Goal: Transaction & Acquisition: Purchase product/service

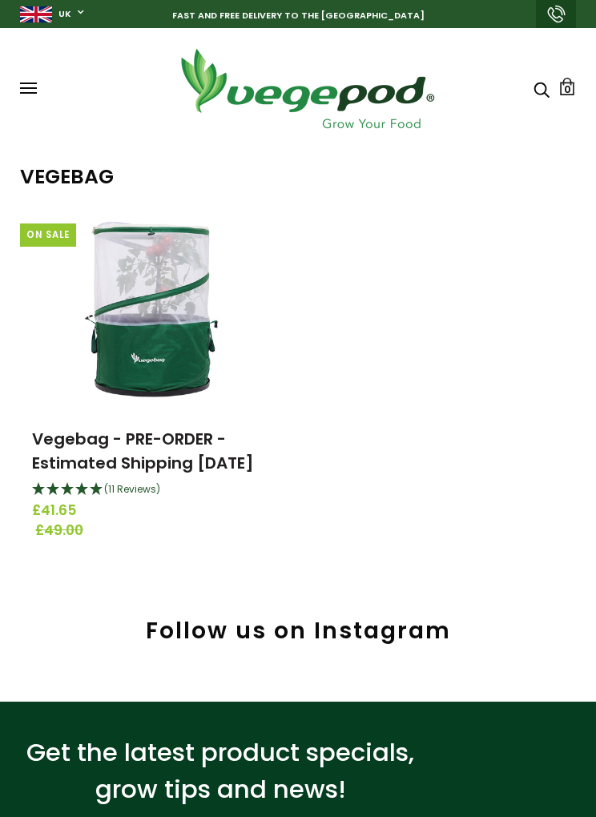
click at [31, 89] on span at bounding box center [28, 88] width 17 height 2
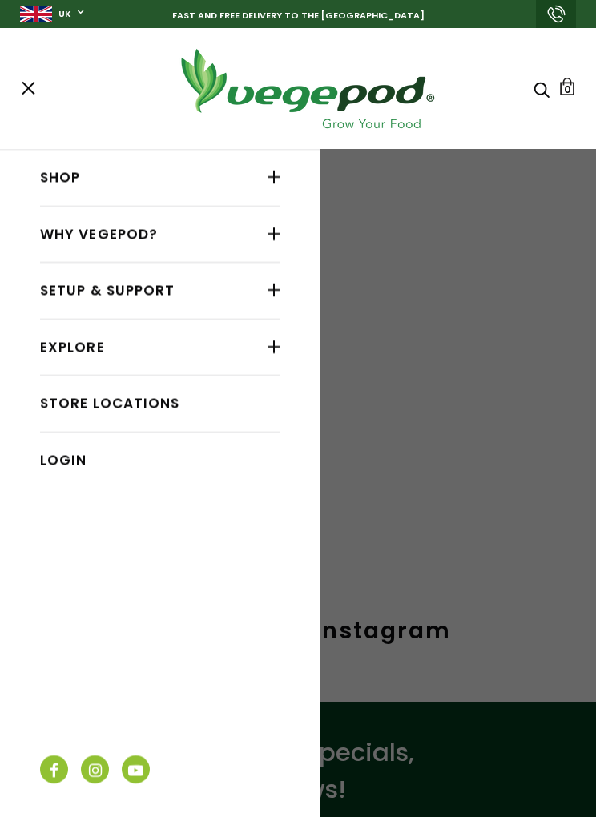
click at [166, 393] on link "Store Locations" at bounding box center [160, 403] width 240 height 30
click at [280, 179] on div at bounding box center [273, 177] width 13 height 21
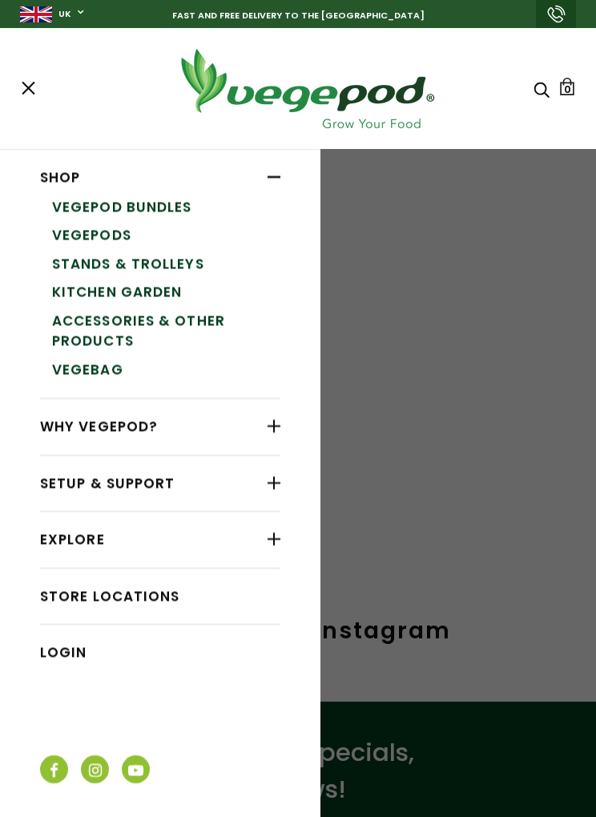
click at [115, 357] on link "VegeBag" at bounding box center [166, 370] width 228 height 29
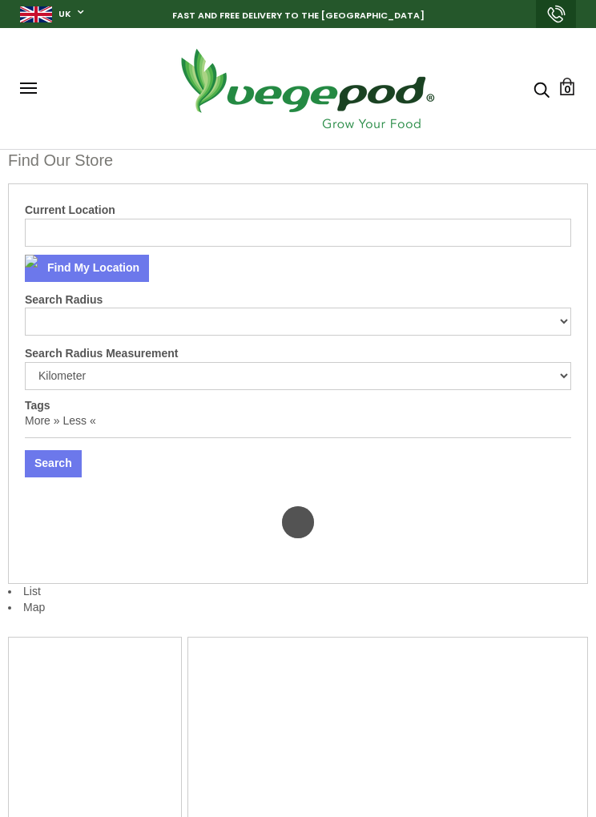
select select "m"
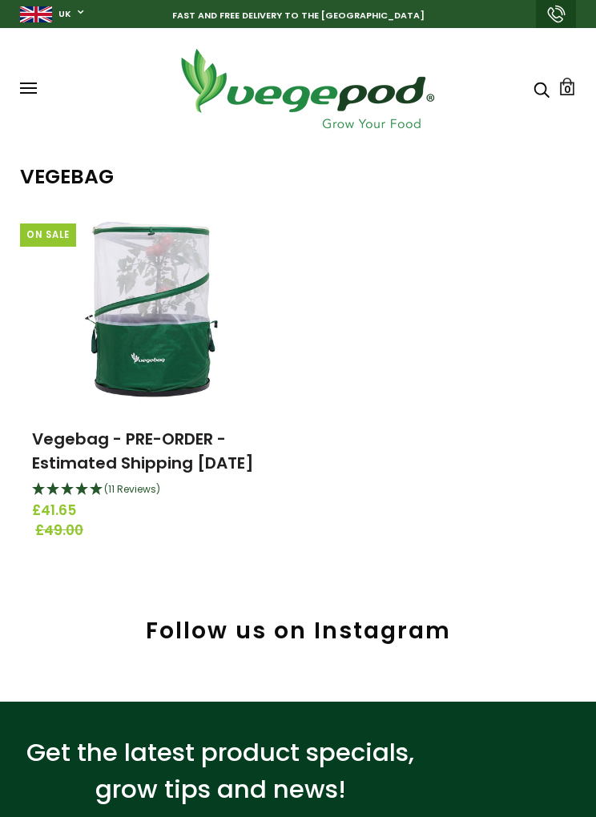
click at [549, 91] on icon "Search" at bounding box center [541, 89] width 16 height 19
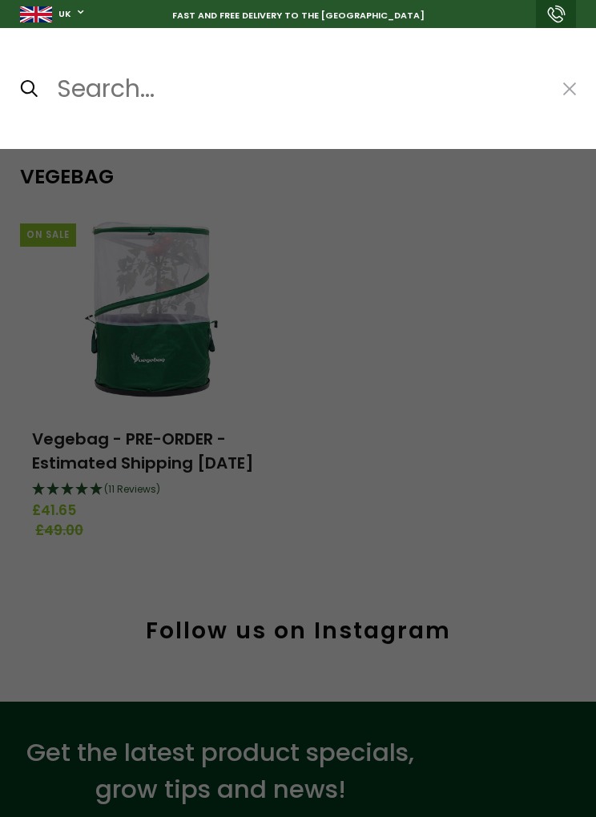
click at [576, 83] on button at bounding box center [569, 87] width 13 height 19
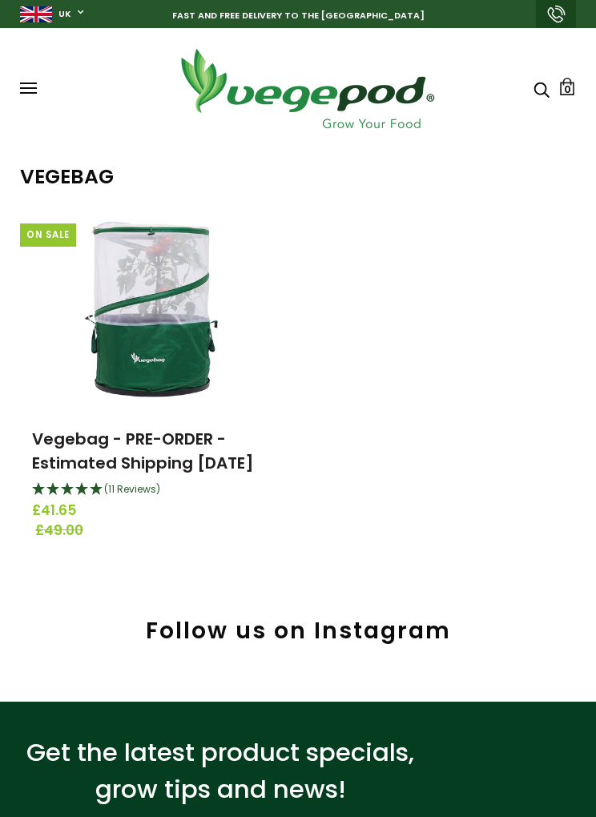
click at [573, 78] on link "0" at bounding box center [567, 87] width 18 height 18
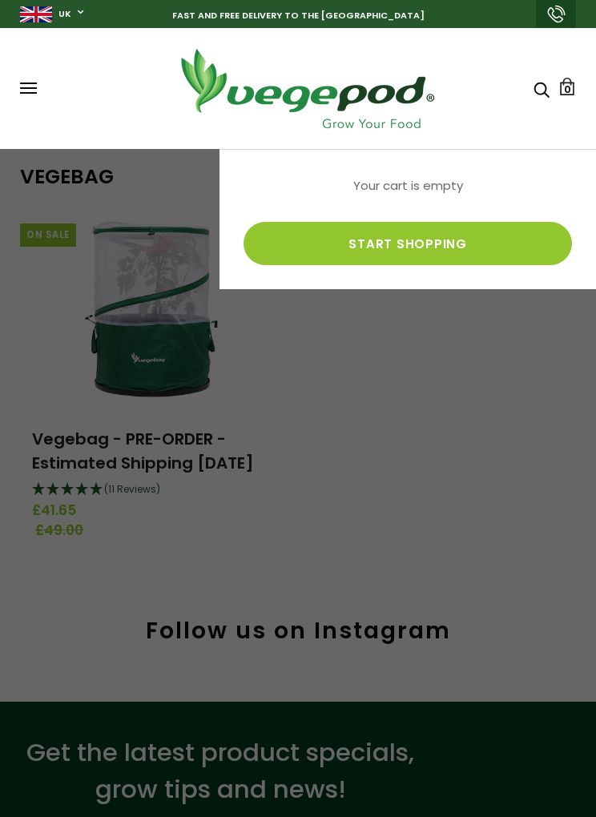
click at [404, 235] on link "Start shopping" at bounding box center [407, 243] width 328 height 43
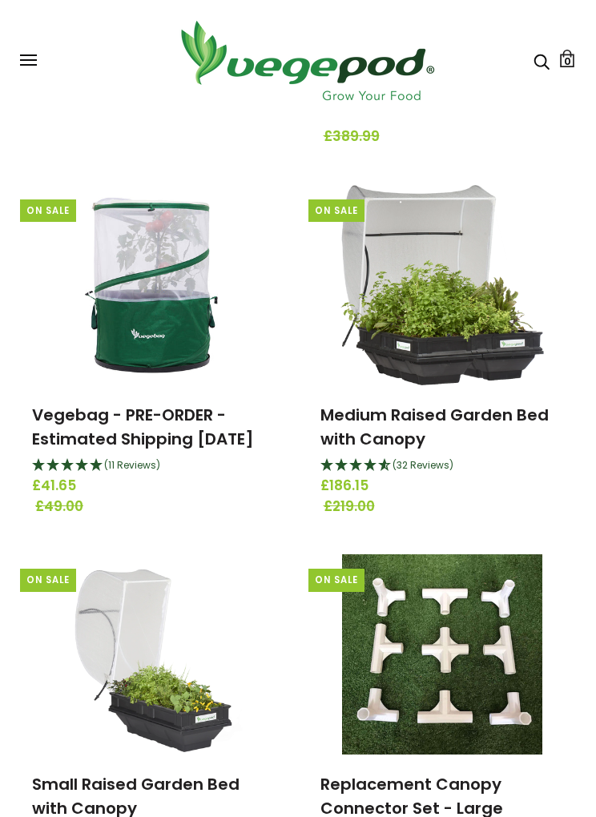
scroll to position [1627, 0]
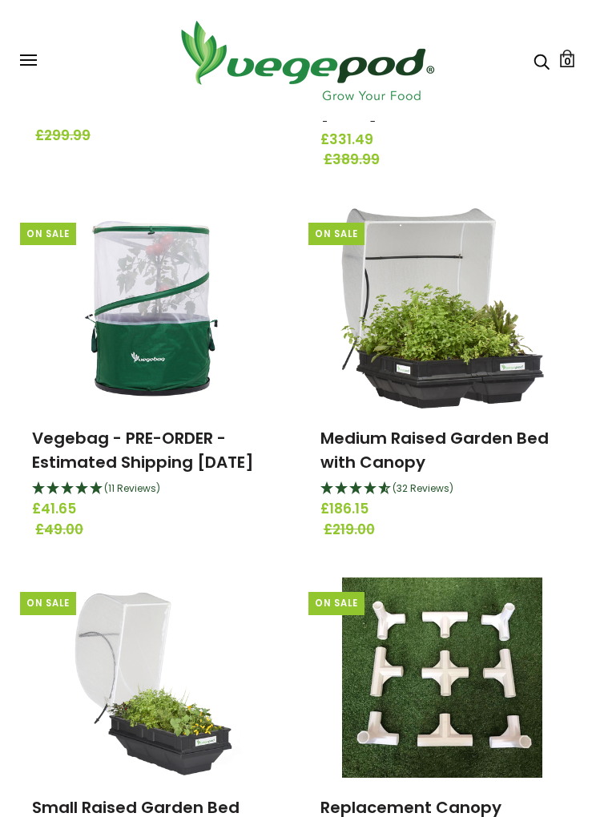
click at [131, 380] on img at bounding box center [154, 308] width 200 height 200
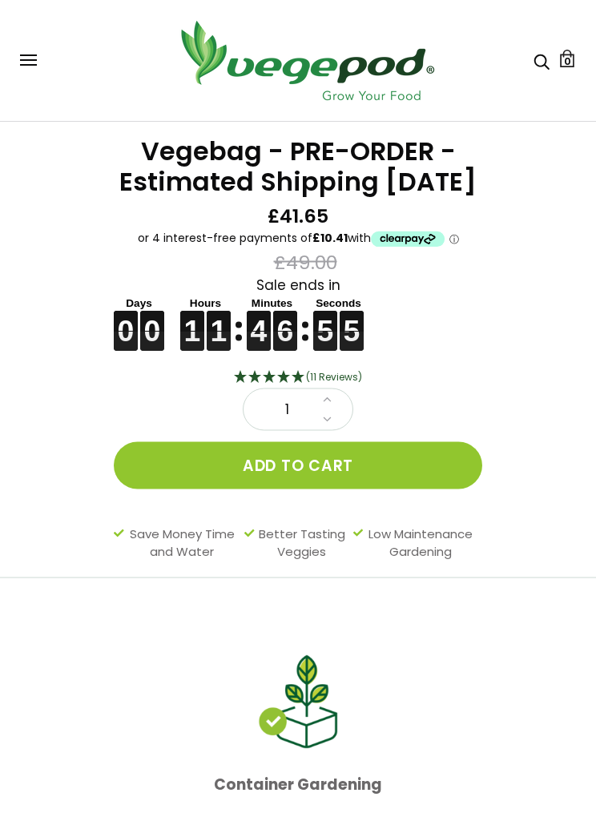
scroll to position [490, 0]
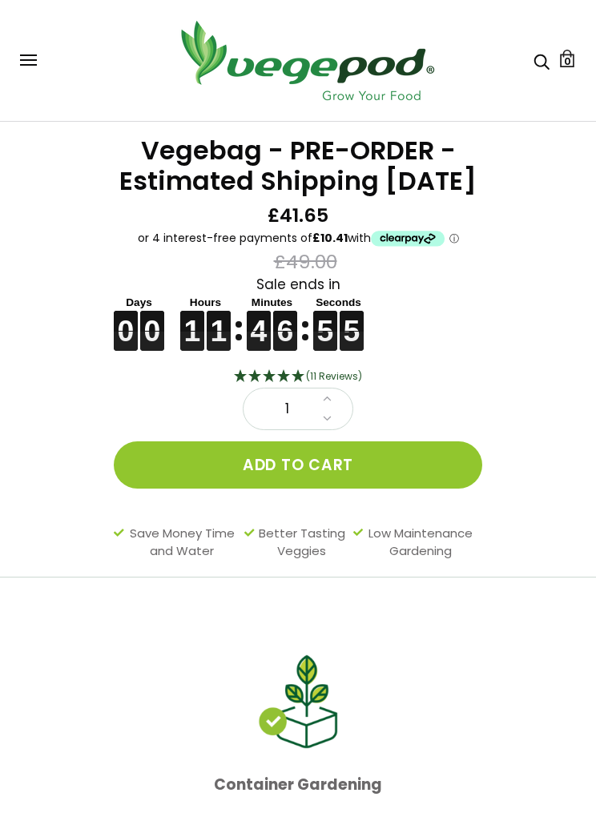
click at [518, 535] on div "Vegebag - PRE-ORDER - Estimated Shipping September 15th £41.65 £49.00 Sale ends…" at bounding box center [288, 342] width 616 height 469
click at [513, 457] on div "Vegebag - PRE-ORDER - Estimated Shipping September 15th £41.65 £49.00 Sale ends…" at bounding box center [288, 342] width 616 height 469
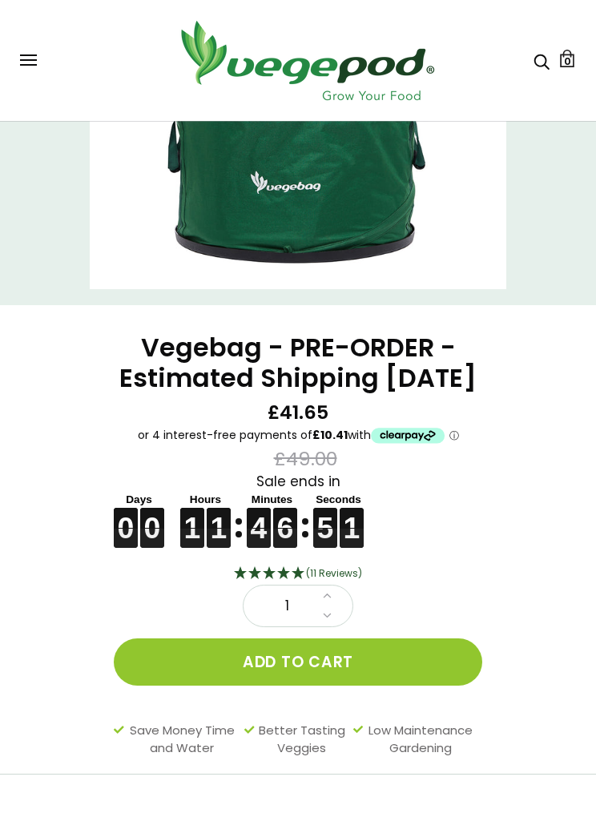
scroll to position [292, 0]
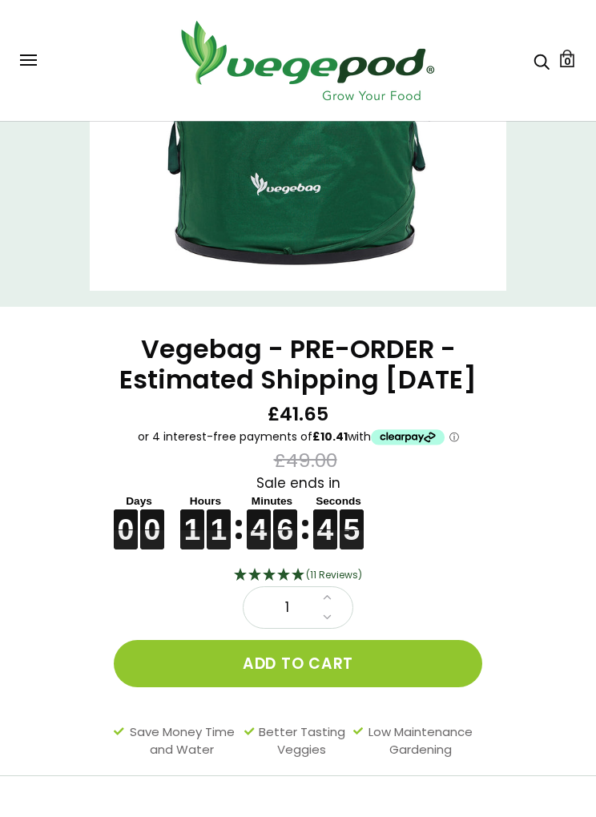
click at [315, 676] on button "Add to cart" at bounding box center [298, 663] width 368 height 47
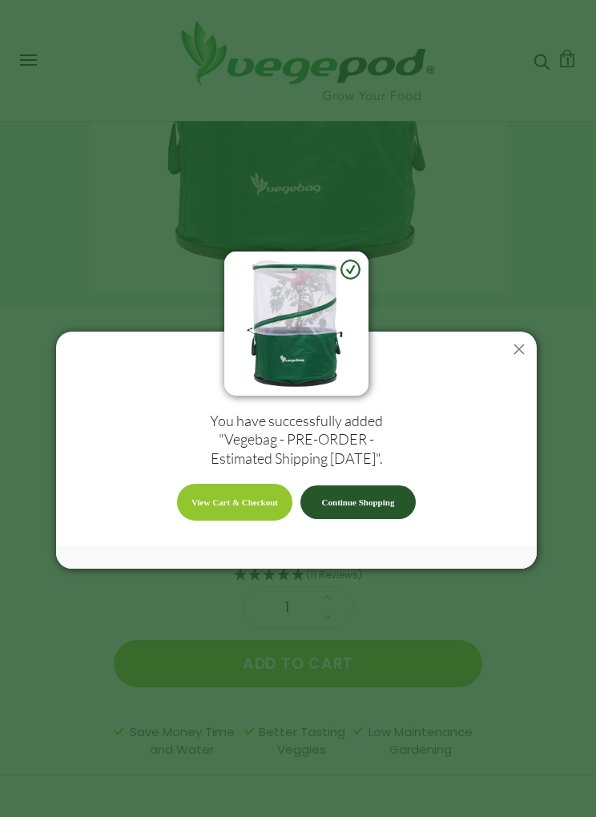
click at [247, 521] on link "View Cart & Checkout" at bounding box center [234, 502] width 115 height 37
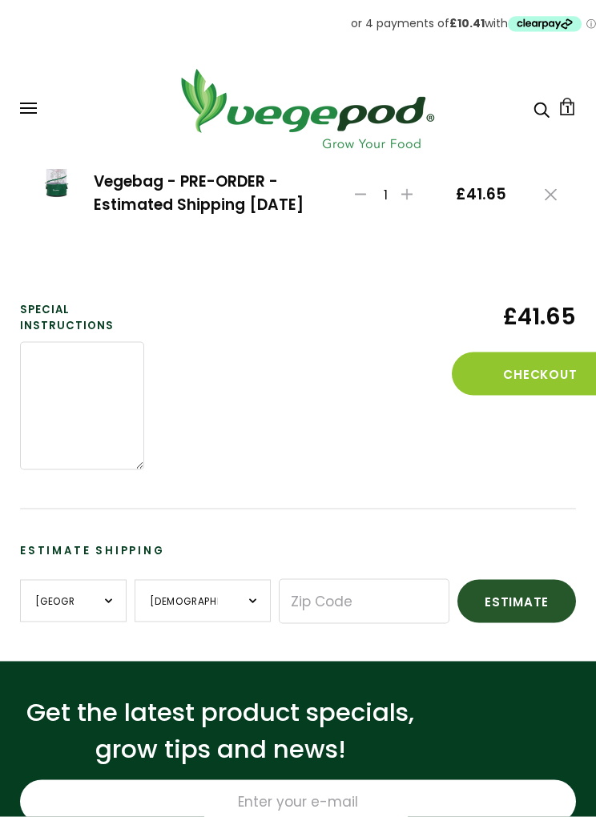
scroll to position [186, 0]
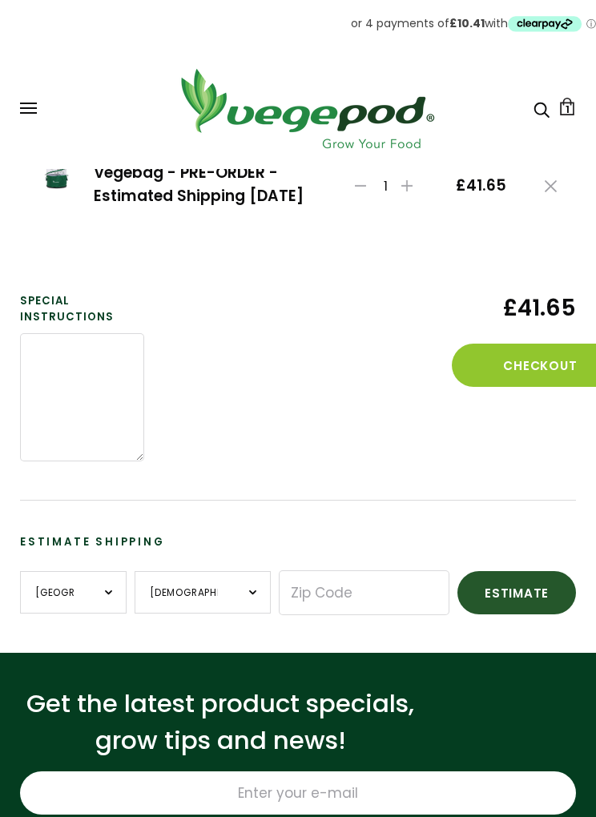
click at [541, 367] on button "Checkout" at bounding box center [540, 365] width 176 height 43
